Goal: Task Accomplishment & Management: Use online tool/utility

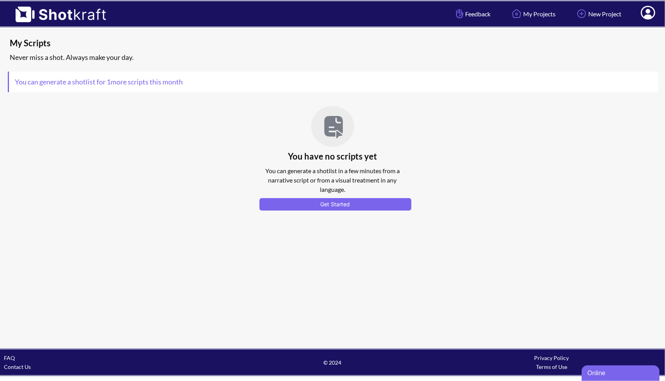
click at [76, 93] on div "My Scripts Never miss a shot. Always make your day. You can generate a shotlist…" at bounding box center [332, 127] width 649 height 169
click at [358, 201] on button "Get Started" at bounding box center [335, 204] width 152 height 12
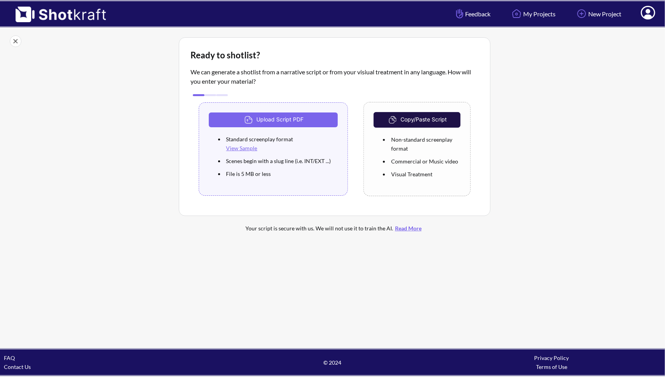
click at [422, 114] on button "Copy/Paste Script" at bounding box center [417, 120] width 86 height 16
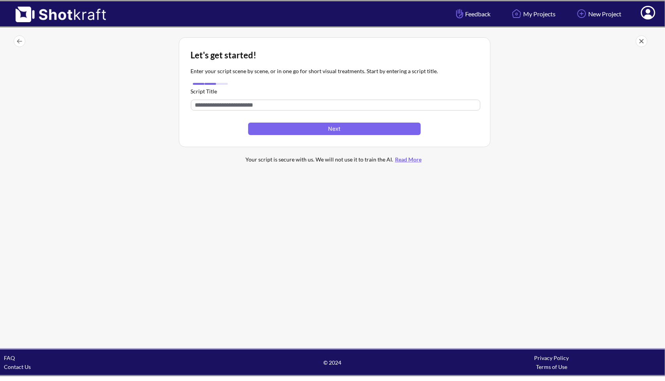
click at [270, 105] on input "text" at bounding box center [335, 105] width 289 height 11
click at [19, 43] on img at bounding box center [20, 41] width 12 height 12
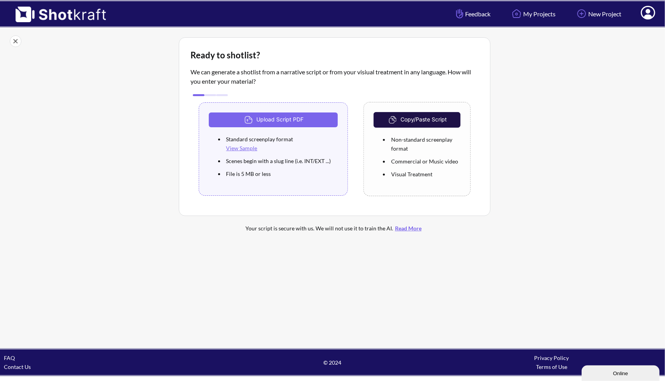
click at [396, 123] on img at bounding box center [394, 120] width 14 height 12
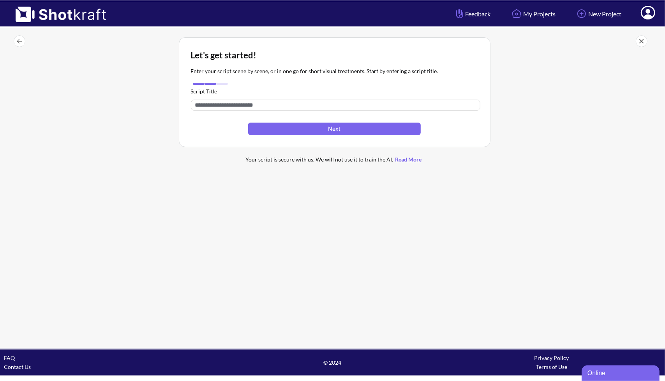
click at [331, 102] on input "text" at bounding box center [335, 105] width 289 height 11
paste input "**********"
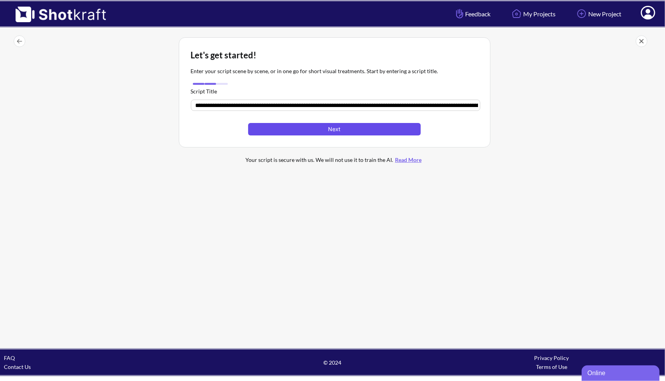
click at [330, 123] on button "Next" at bounding box center [334, 129] width 172 height 12
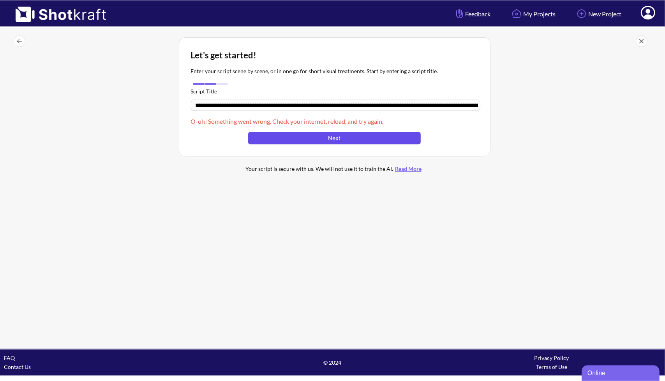
click at [343, 141] on button "Next" at bounding box center [334, 138] width 172 height 12
click at [289, 106] on input "text" at bounding box center [335, 105] width 289 height 11
click at [361, 106] on input "text" at bounding box center [335, 105] width 289 height 11
paste input "text"
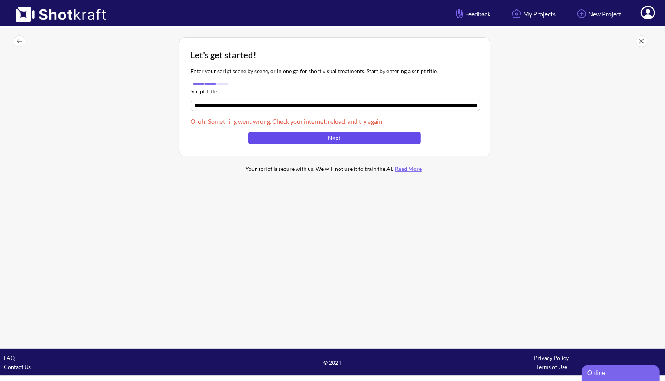
type input "**********"
click at [351, 134] on button "Next" at bounding box center [334, 138] width 172 height 12
click at [220, 84] on div at bounding box center [222, 84] width 12 height 2
click at [15, 40] on img at bounding box center [20, 41] width 12 height 12
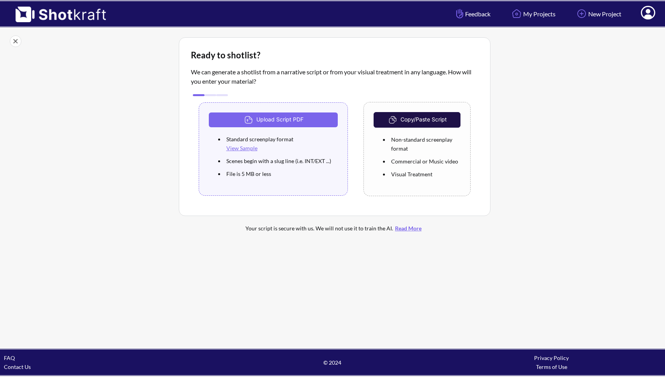
click at [18, 40] on img at bounding box center [16, 41] width 12 height 12
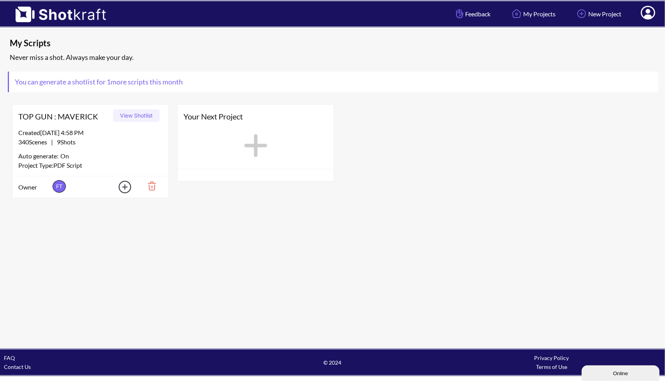
click at [127, 114] on button "View Shotlist" at bounding box center [136, 115] width 47 height 12
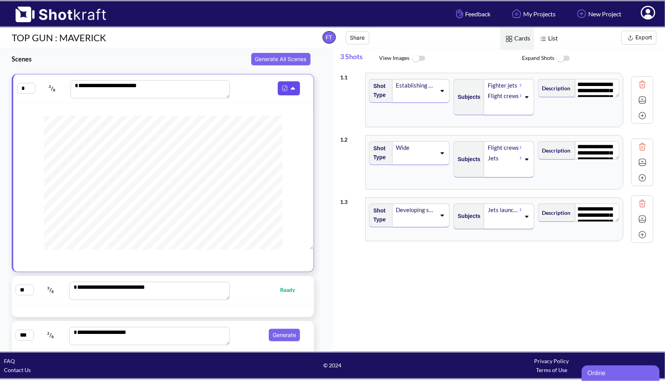
click at [290, 85] on icon at bounding box center [294, 88] width 8 height 7
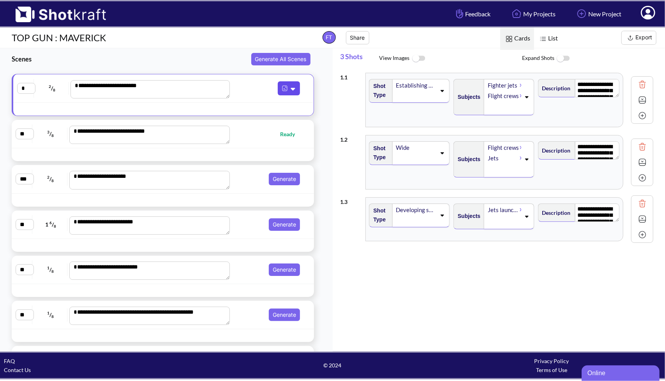
click at [290, 85] on icon at bounding box center [294, 88] width 8 height 7
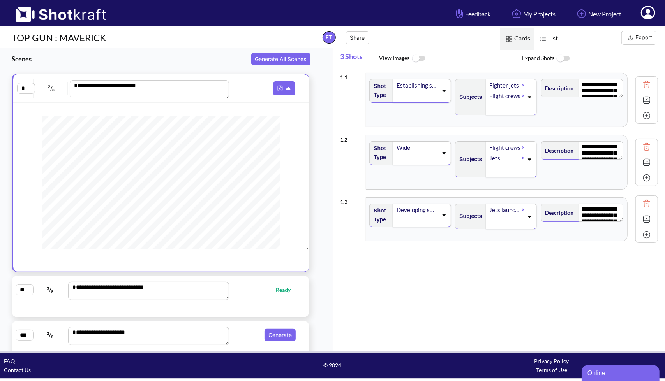
click at [451, 290] on div "**********" at bounding box center [502, 209] width 325 height 281
